Goal: Information Seeking & Learning: Learn about a topic

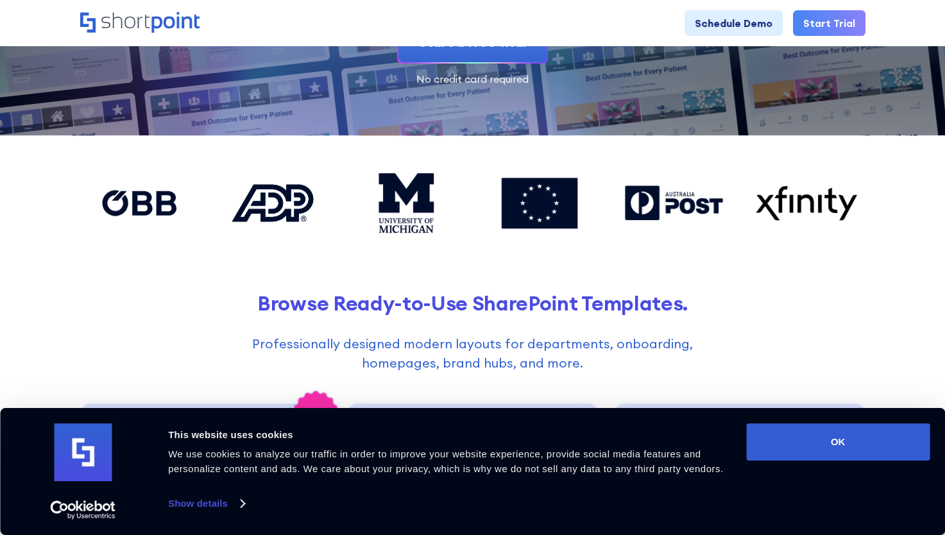
scroll to position [251, 0]
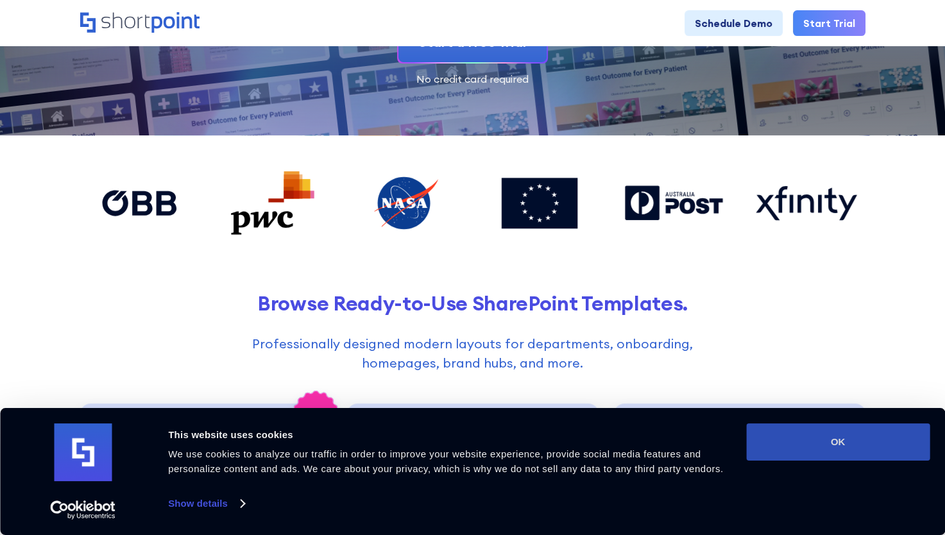
click at [824, 447] on button "OK" at bounding box center [837, 441] width 183 height 37
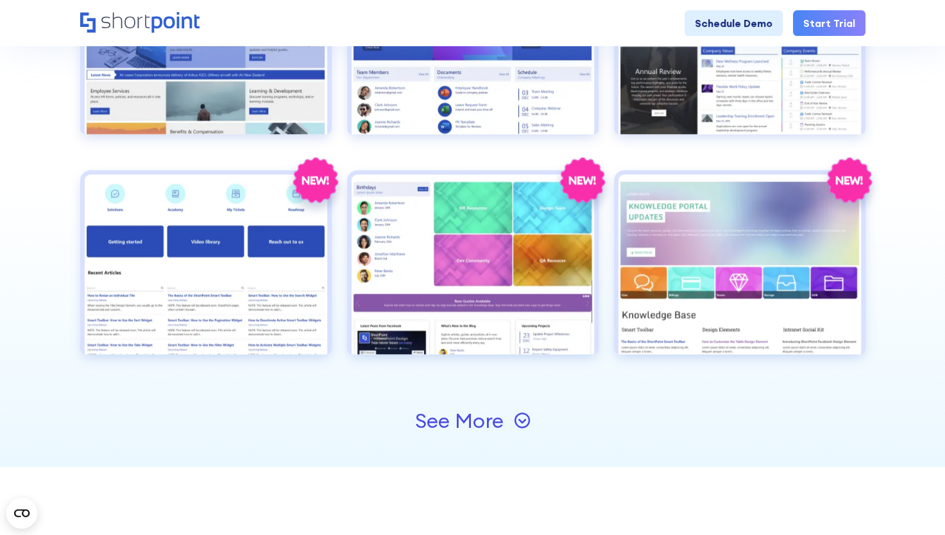
scroll to position [1357, 0]
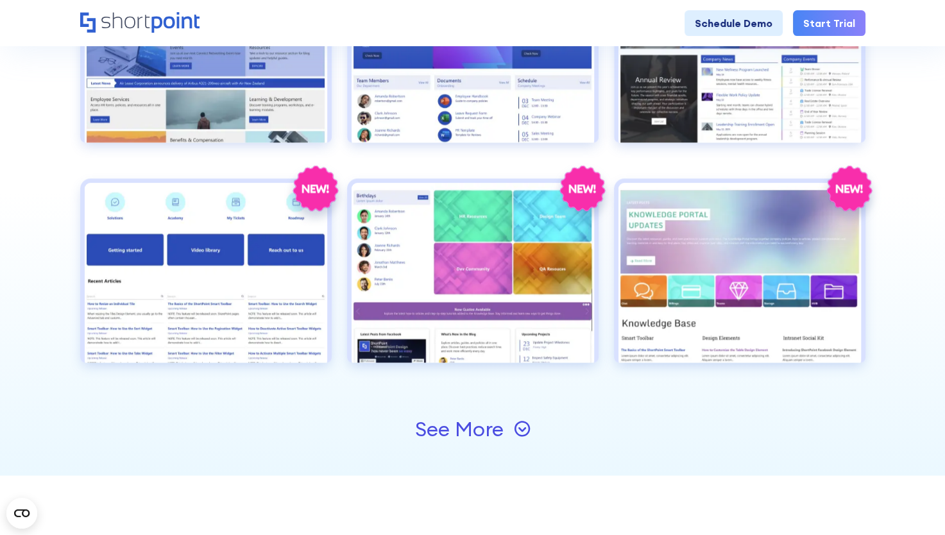
drag, startPoint x: 36, startPoint y: 207, endPoint x: 43, endPoint y: 153, distance: 54.3
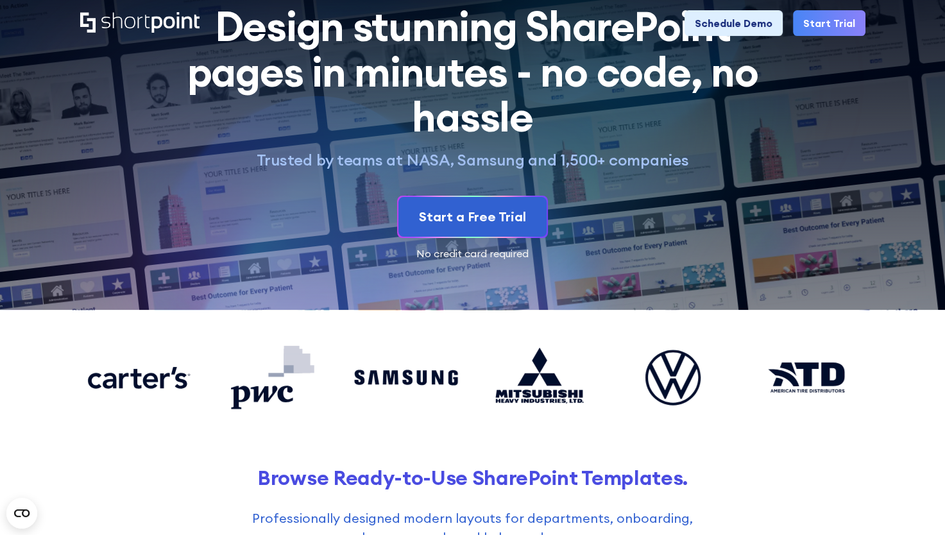
scroll to position [0, 0]
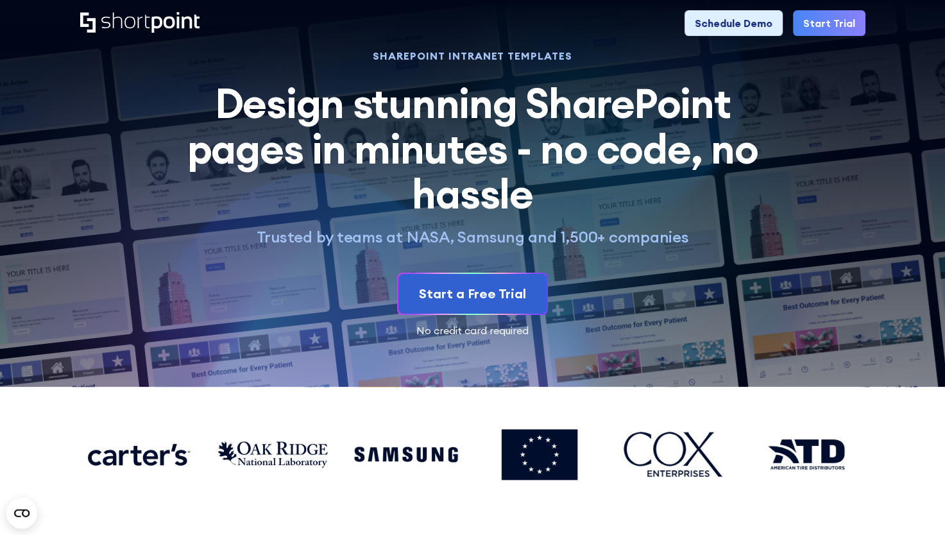
click at [139, 25] on icon "Home" at bounding box center [139, 22] width 119 height 21
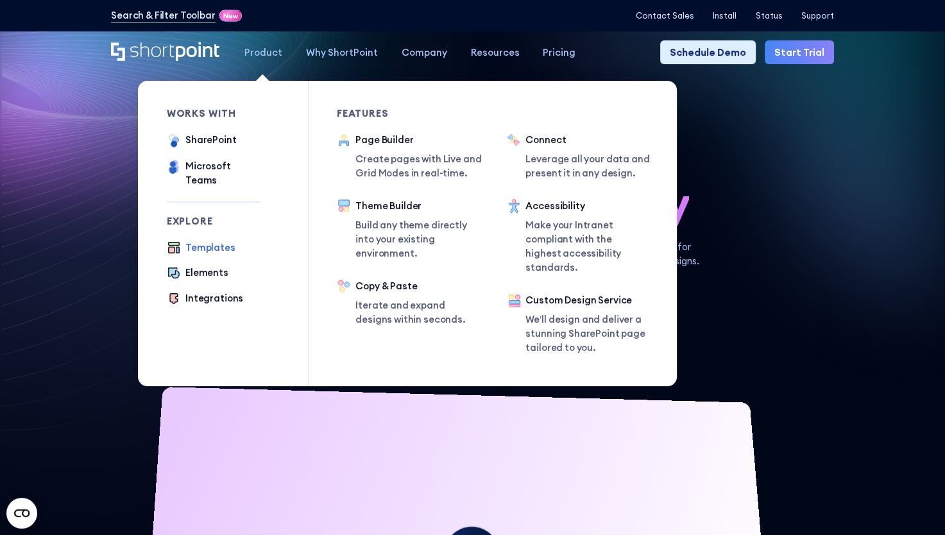
click at [205, 241] on div "Templates" at bounding box center [210, 248] width 50 height 14
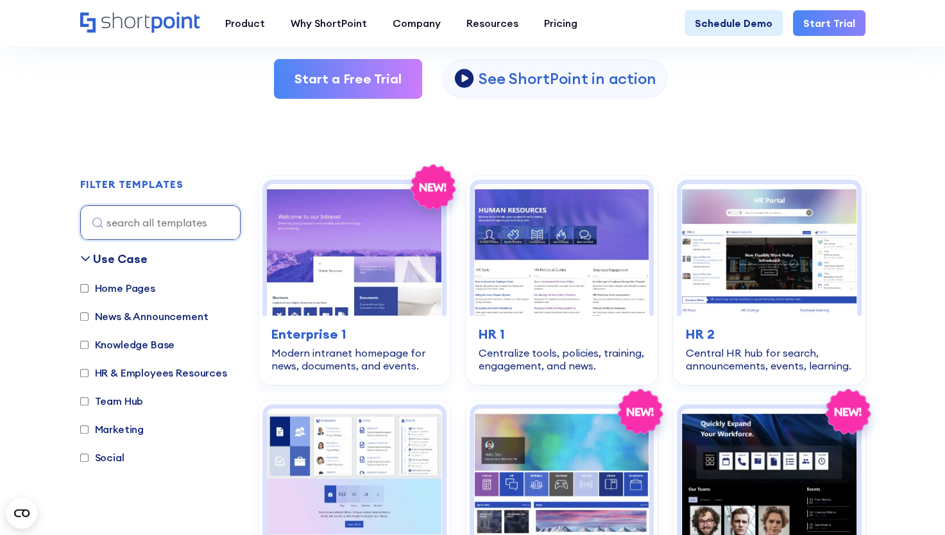
scroll to position [272, 0]
click at [85, 285] on input "Home Pages" at bounding box center [84, 288] width 8 height 8
checkbox input "true"
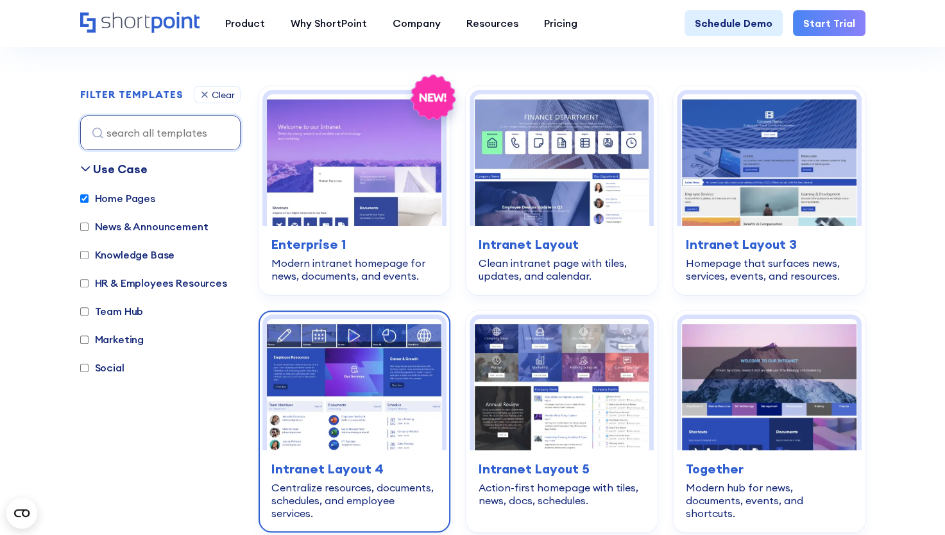
scroll to position [364, 0]
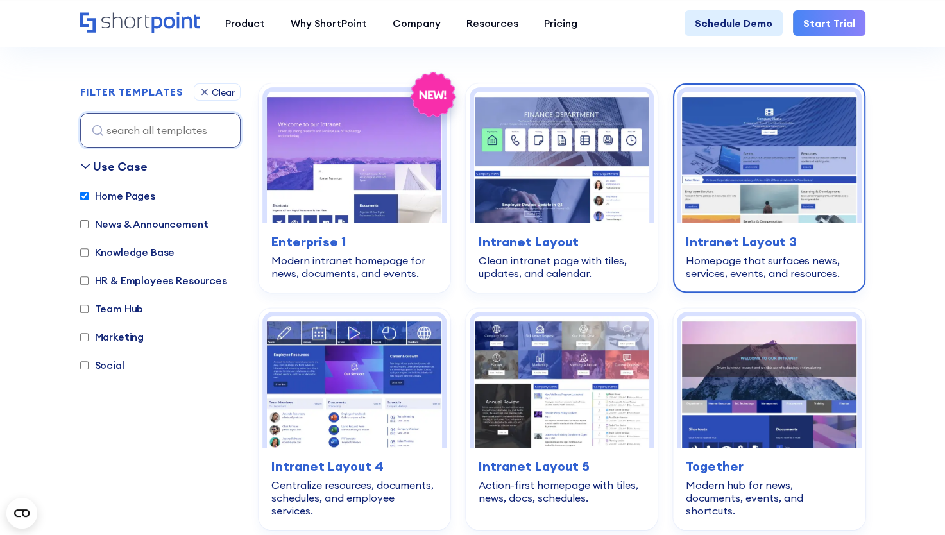
click at [798, 135] on img at bounding box center [768, 158] width 175 height 132
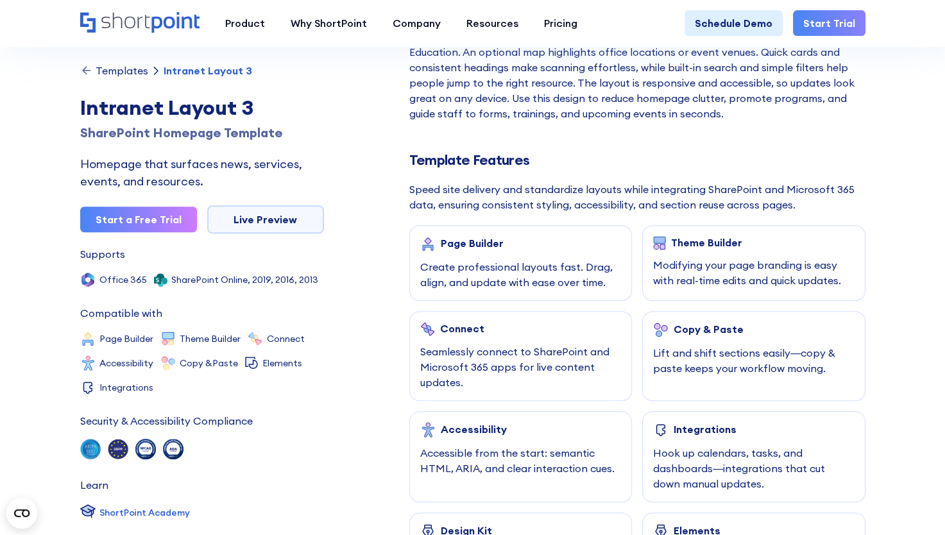
scroll to position [497, 0]
click at [282, 208] on link "Live Preview" at bounding box center [265, 219] width 117 height 28
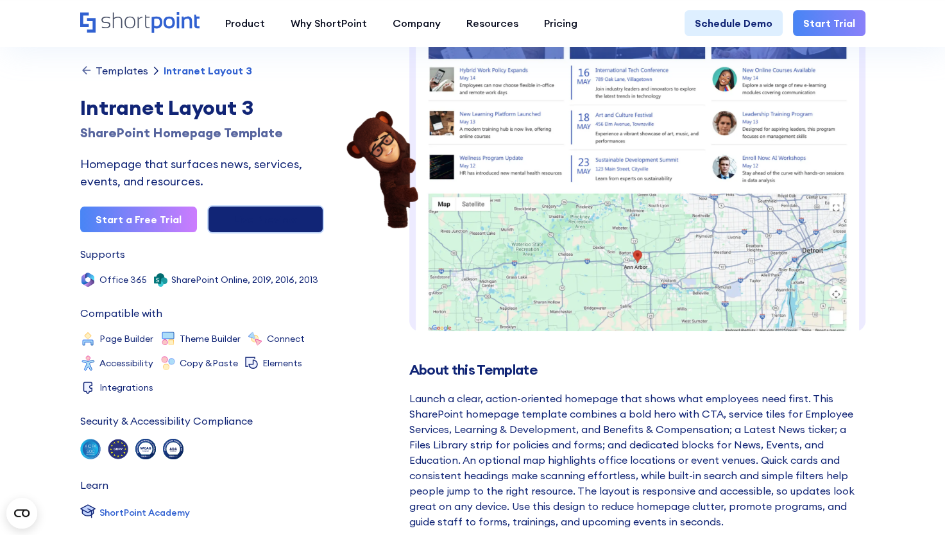
scroll to position [48, 0]
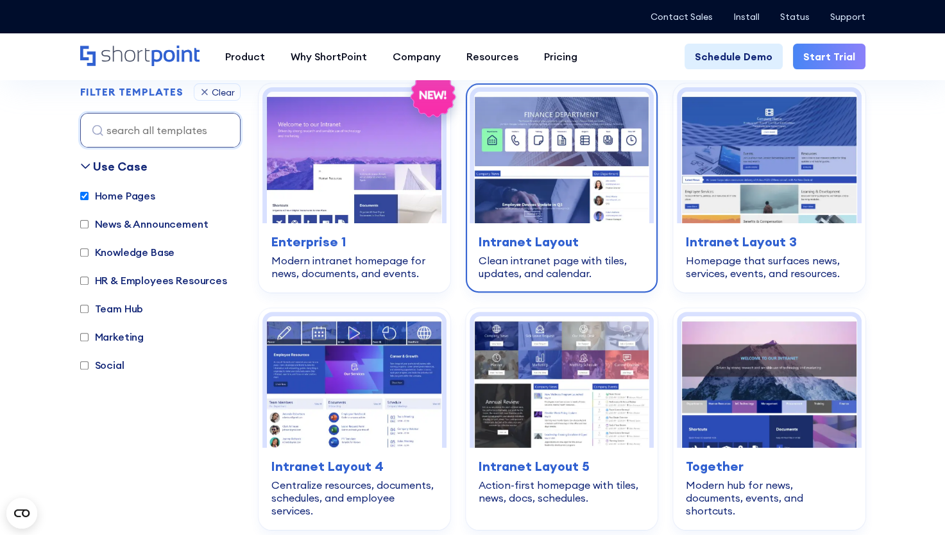
click at [590, 201] on img at bounding box center [561, 158] width 175 height 132
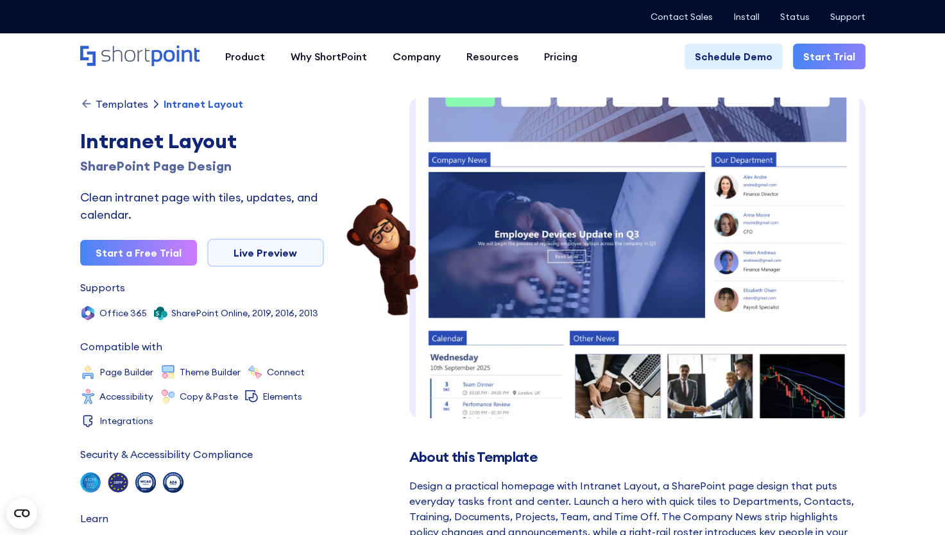
scroll to position [201, 0]
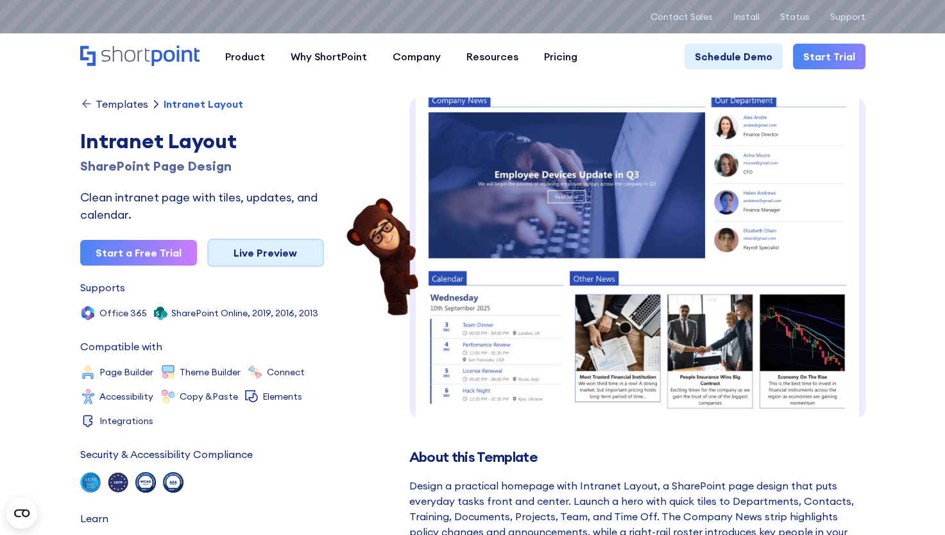
click at [259, 246] on link "Live Preview" at bounding box center [265, 253] width 117 height 28
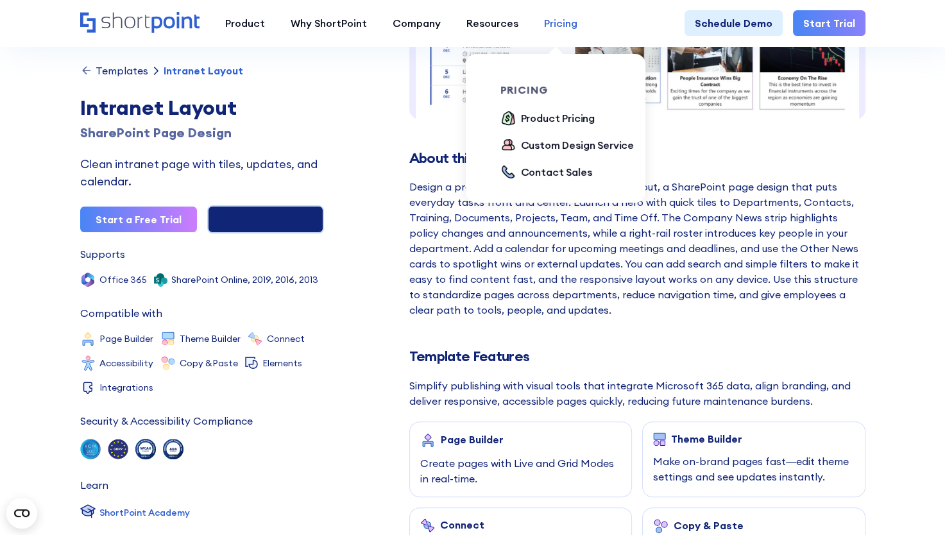
scroll to position [300, 0]
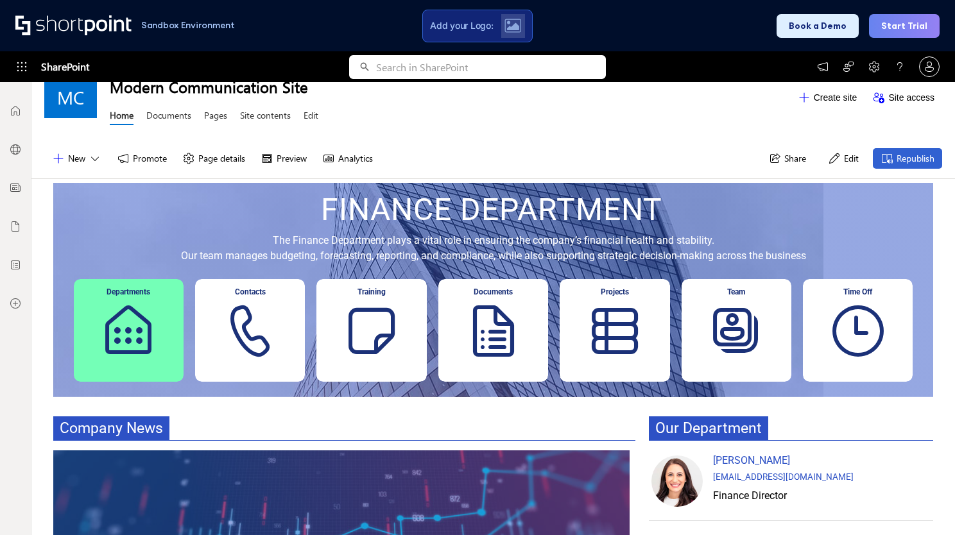
scroll to position [12, 0]
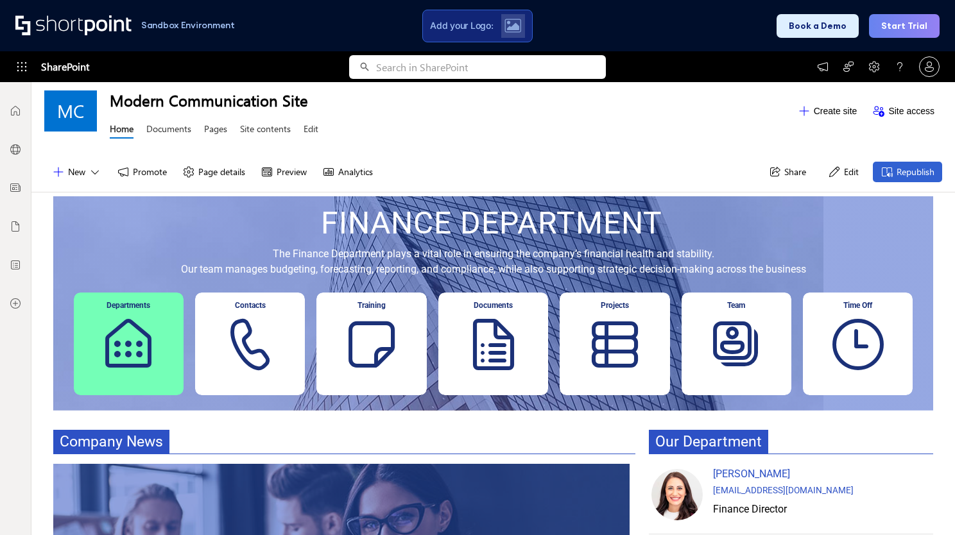
click at [244, 332] on div "Contacts" at bounding box center [250, 344] width 110 height 103
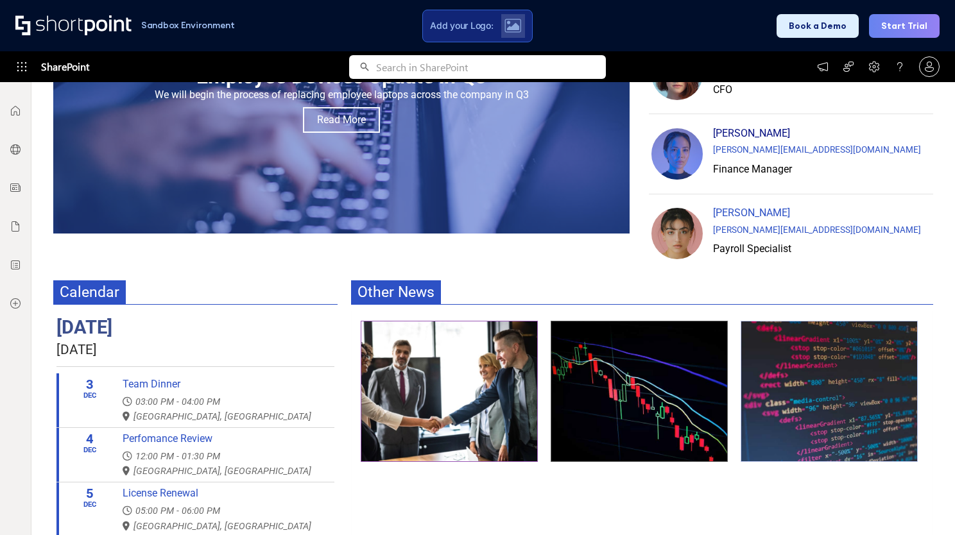
scroll to position [536, 0]
